Goal: Use online tool/utility: Utilize a website feature to perform a specific function

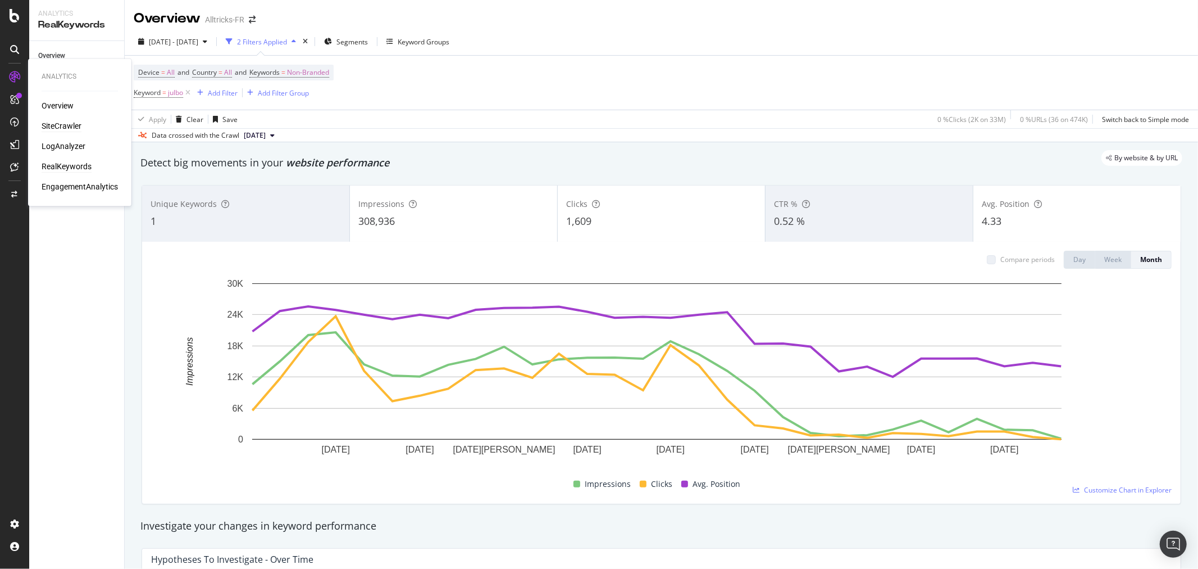
click at [49, 122] on div "SiteCrawler" at bounding box center [62, 126] width 40 height 11
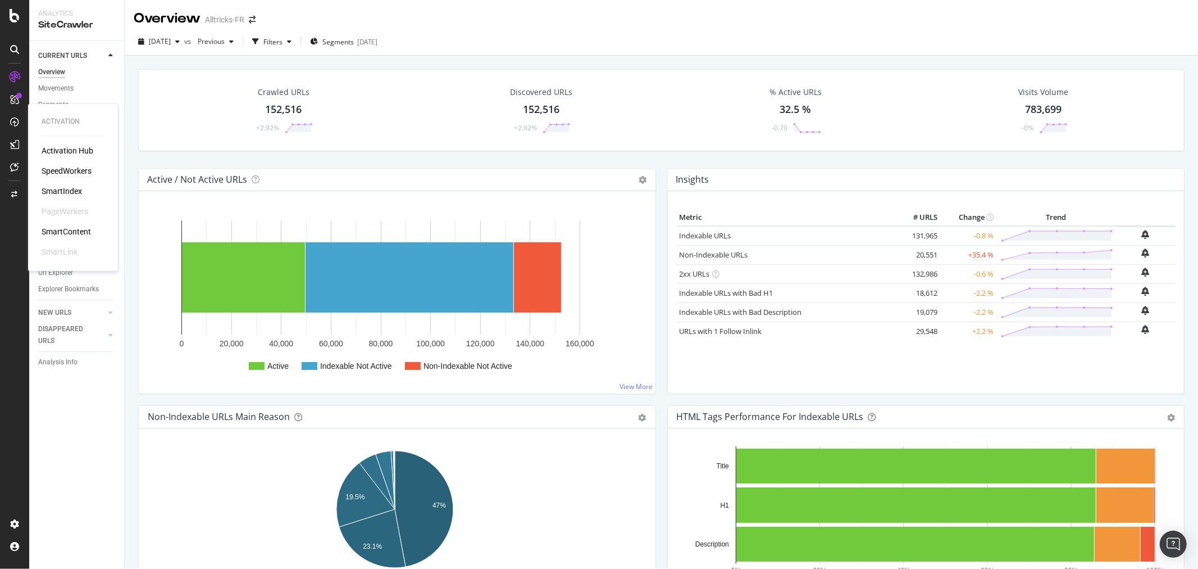
click at [43, 167] on div "SpeedWorkers" at bounding box center [67, 171] width 50 height 11
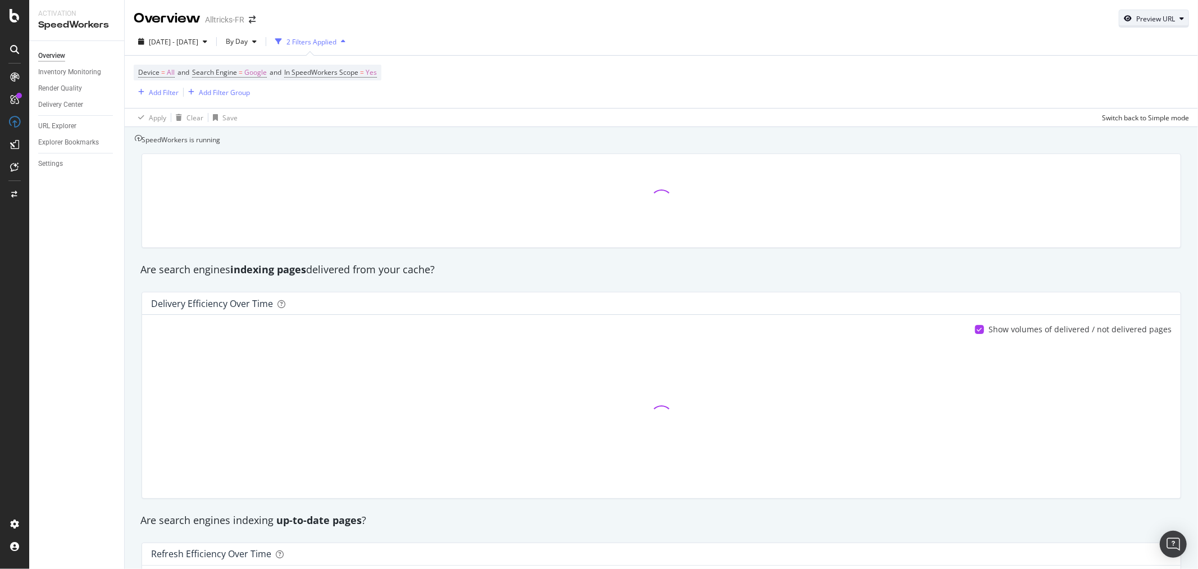
click at [1137, 14] on div "Preview URL" at bounding box center [1156, 19] width 39 height 10
click at [1080, 66] on div "Preview" at bounding box center [1087, 60] width 188 height 11
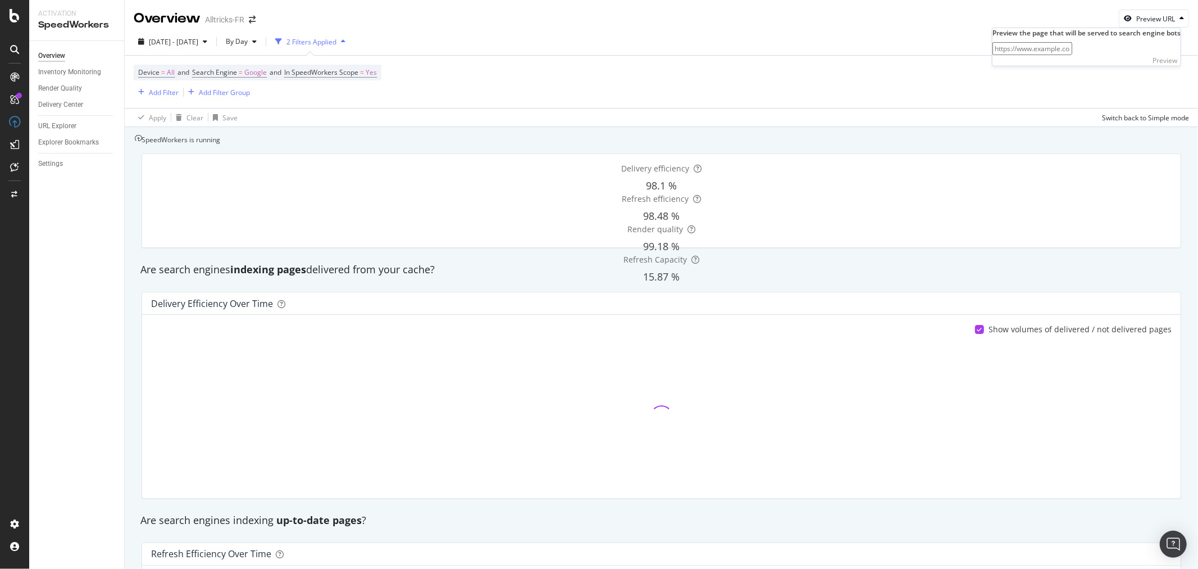
click at [1073, 55] on input "url" at bounding box center [1033, 48] width 80 height 13
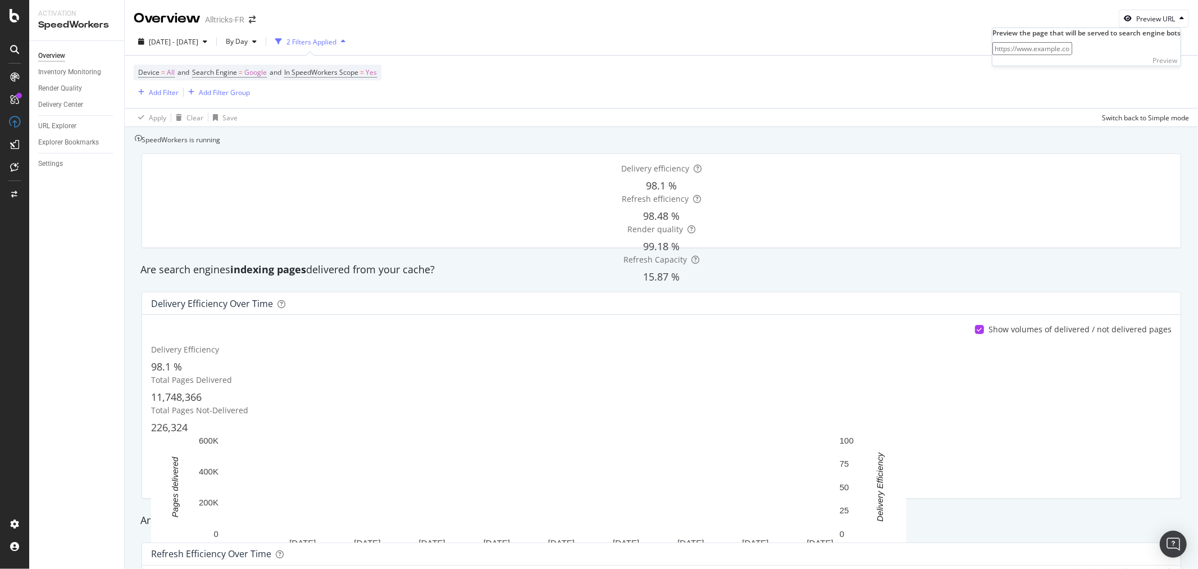
paste input "[URL][DOMAIN_NAME]"
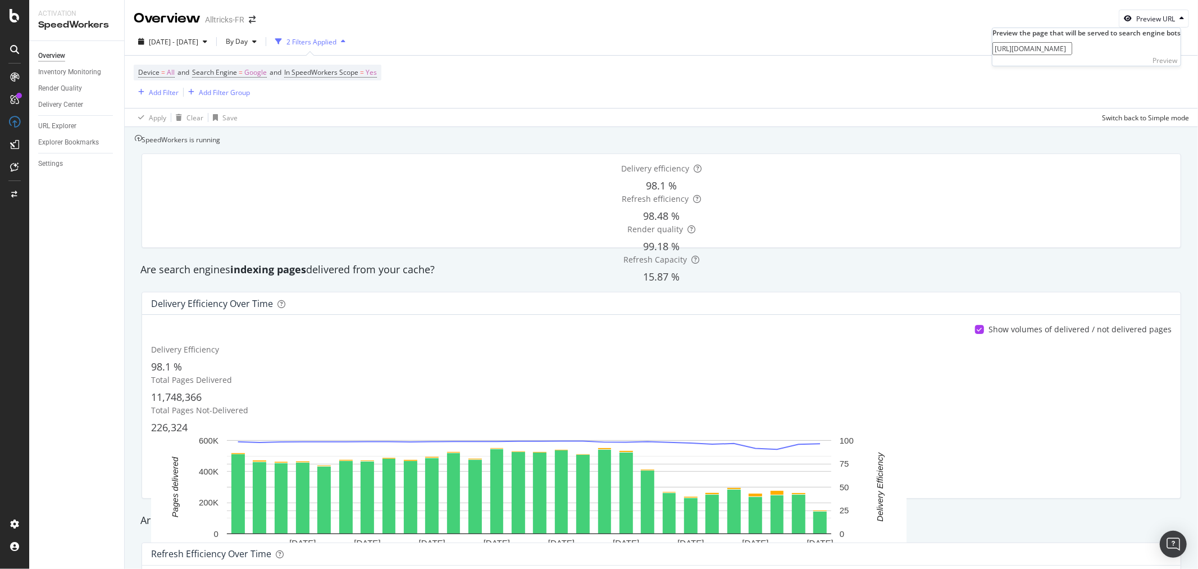
scroll to position [0, 8]
type input "[URL][DOMAIN_NAME]"
click at [1153, 65] on div "Preview" at bounding box center [1165, 61] width 25 height 10
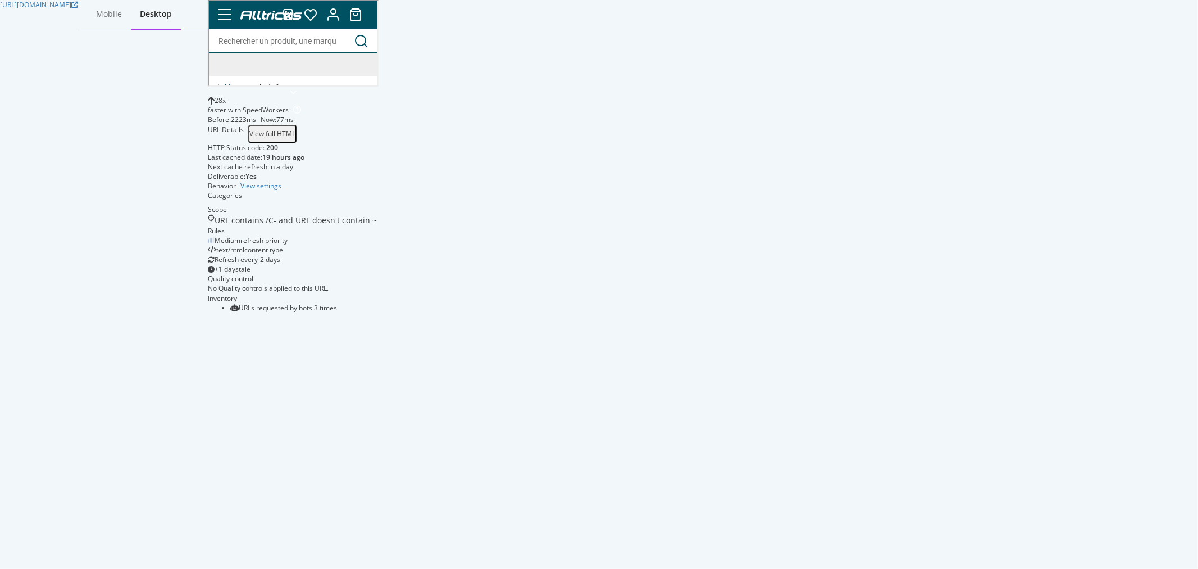
click at [367, 148] on span "Lire la suite" at bounding box center [347, 143] width 39 height 9
click at [367, 147] on span "Lire la suite" at bounding box center [347, 142] width 39 height 9
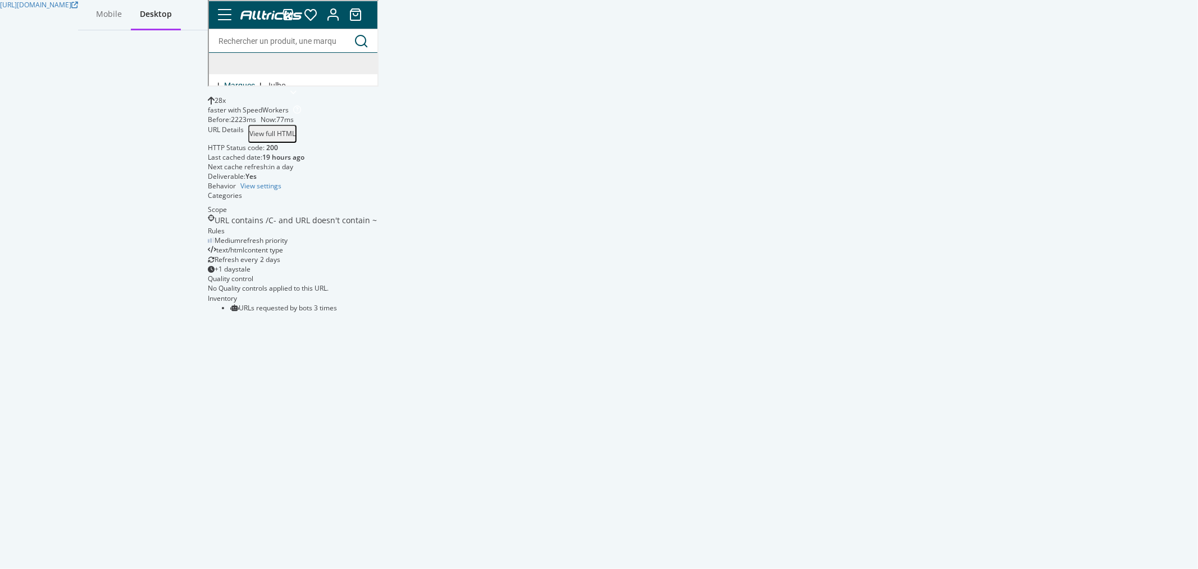
click at [367, 147] on span "Lire la suite" at bounding box center [347, 142] width 39 height 9
click at [301, 19] on img at bounding box center [270, 14] width 62 height 9
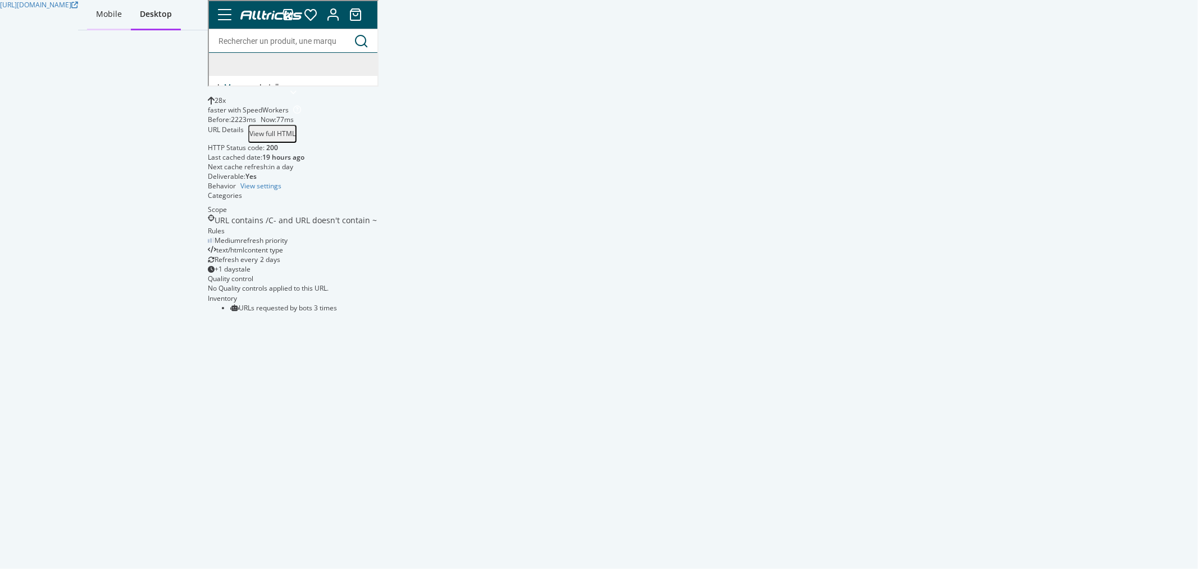
click at [122, 16] on div "Mobile" at bounding box center [109, 13] width 26 height 11
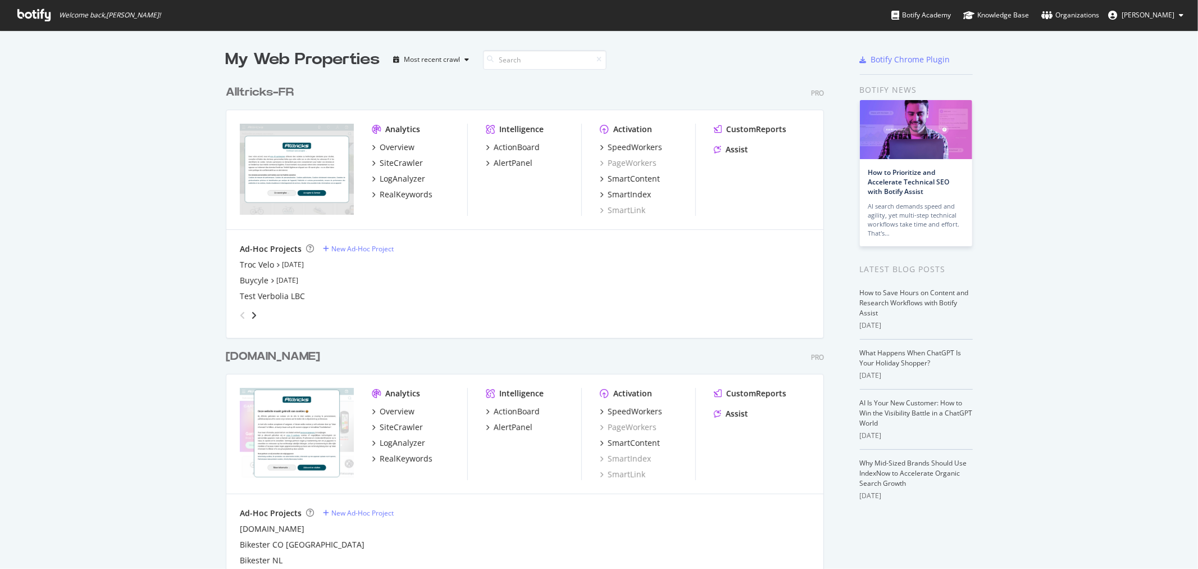
scroll to position [1250, 598]
click at [406, 181] on div "LogAnalyzer" at bounding box center [403, 178] width 46 height 11
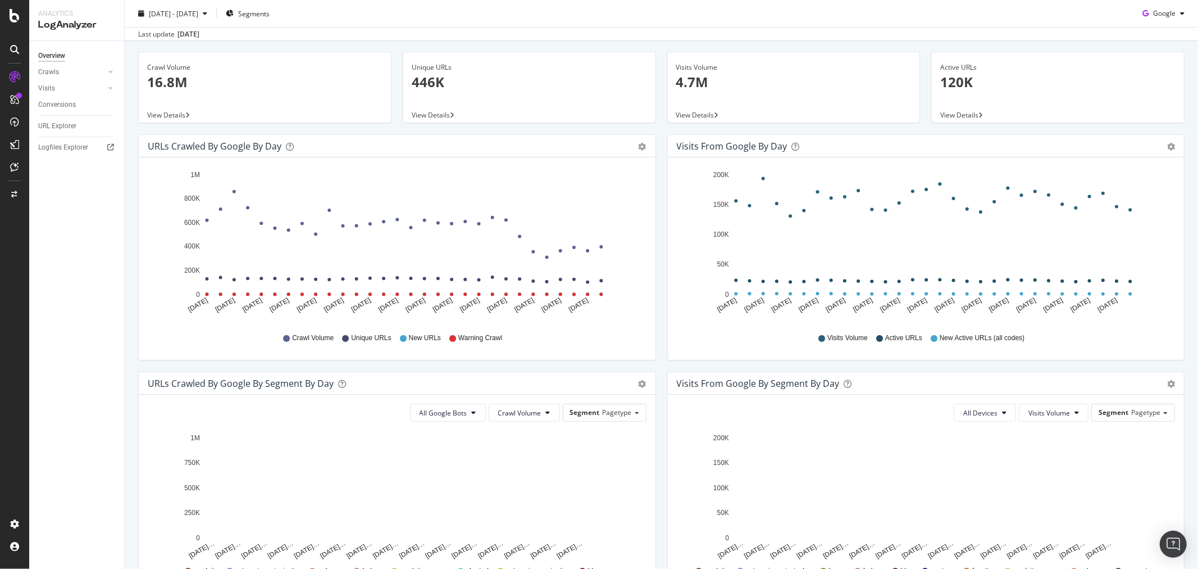
scroll to position [49, 0]
